Goal: Find specific page/section: Find specific page/section

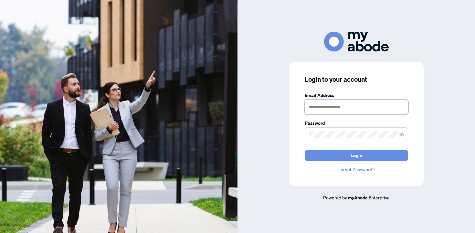
click at [353, 102] on input "text" at bounding box center [356, 107] width 103 height 15
type input "**********"
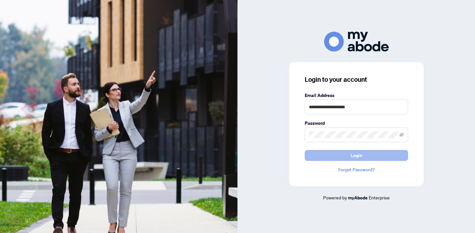
click at [340, 154] on button "Login" at bounding box center [356, 155] width 103 height 11
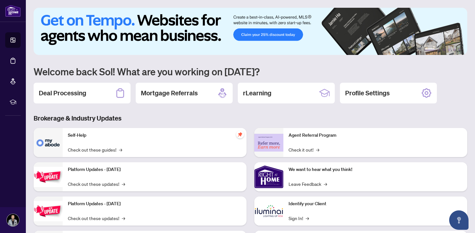
scroll to position [44, 0]
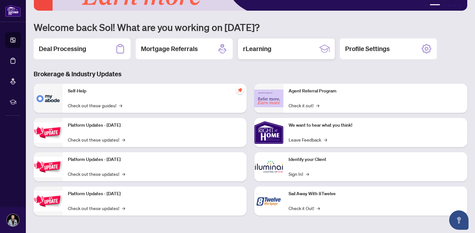
click at [283, 55] on div "rLearning" at bounding box center [286, 48] width 97 height 21
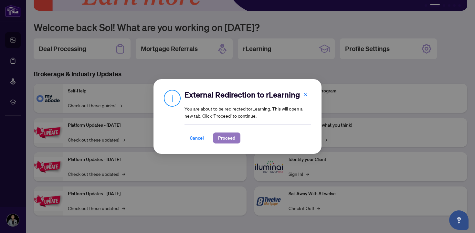
click at [225, 137] on span "Proceed" at bounding box center [226, 138] width 17 height 10
